Goal: Task Accomplishment & Management: Manage account settings

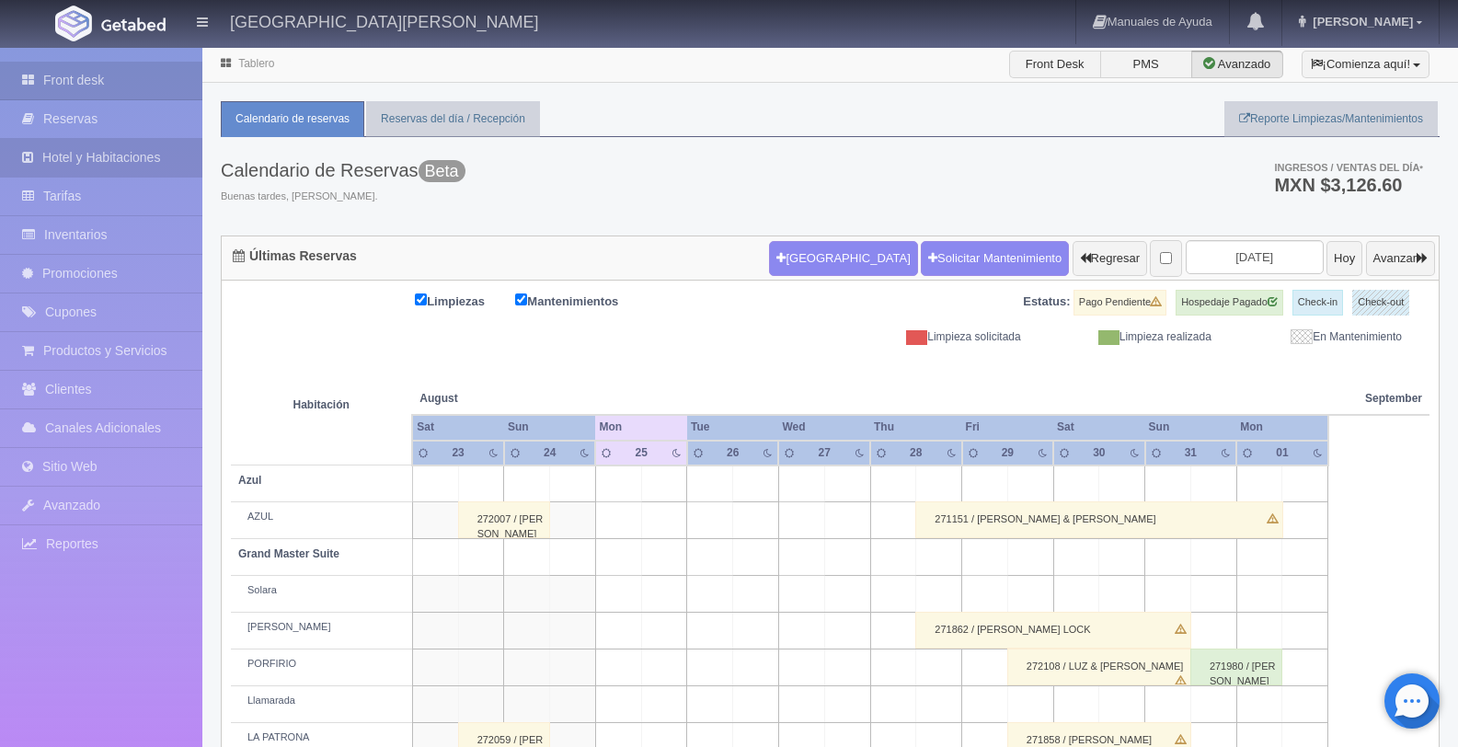
click at [130, 161] on link "Hotel y Habitaciones" at bounding box center [101, 158] width 202 height 38
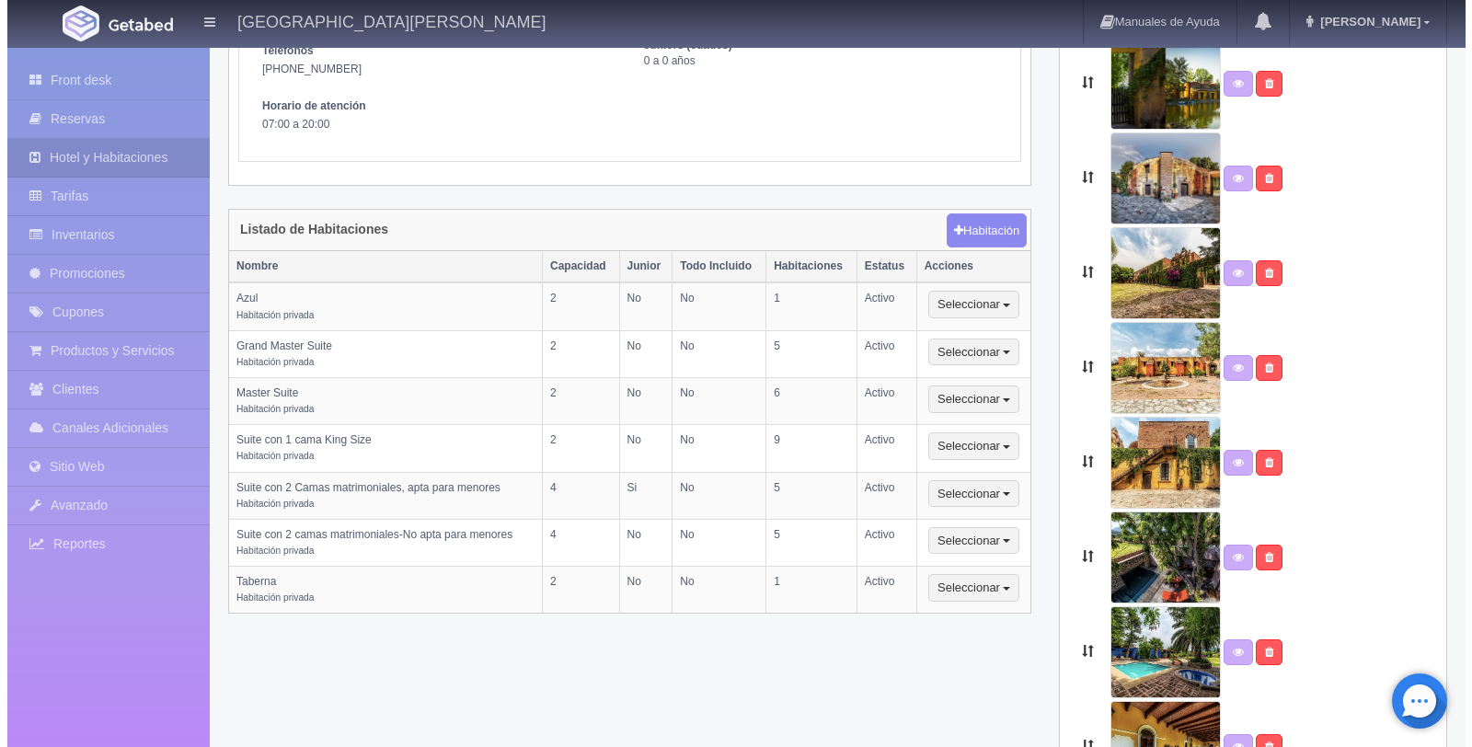
scroll to position [315, 0]
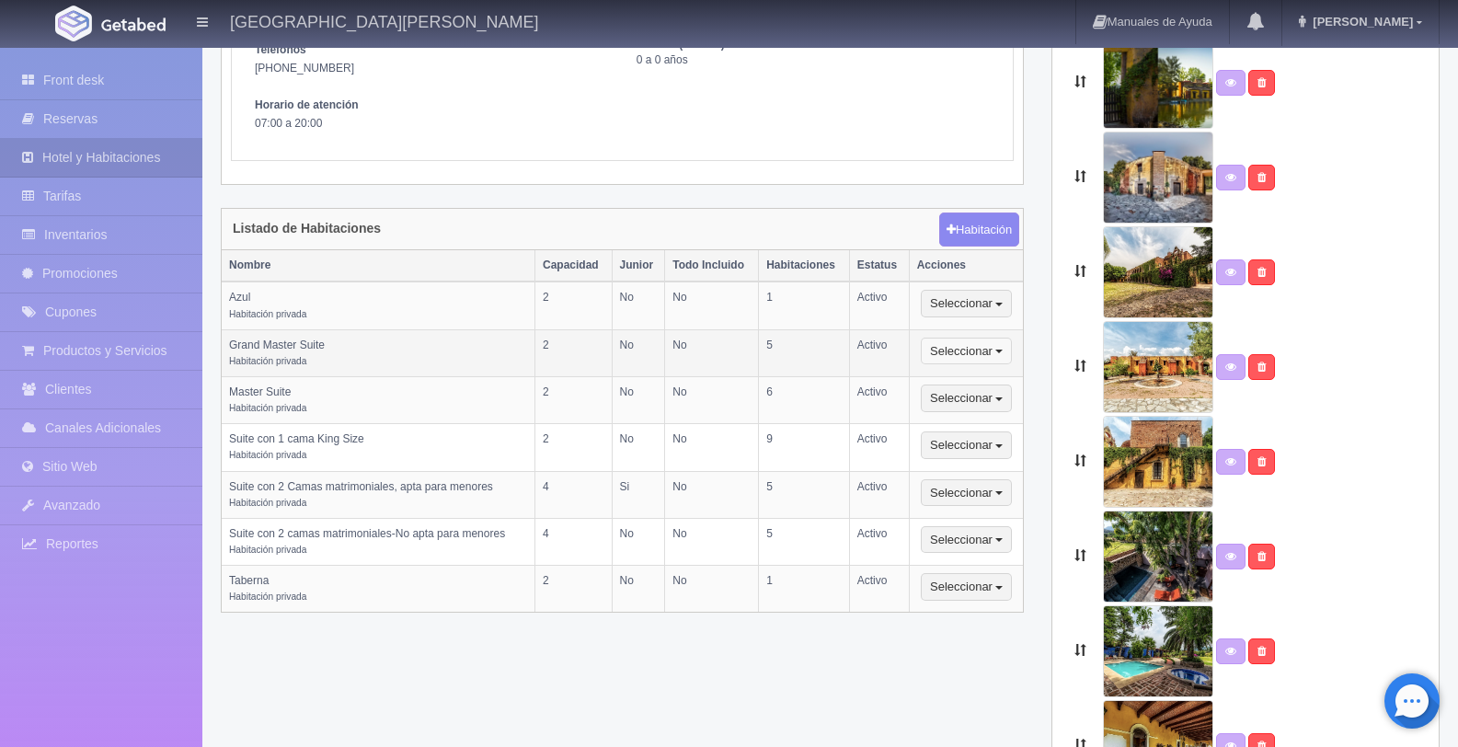
click at [1008, 349] on button "Seleccionar" at bounding box center [966, 352] width 91 height 28
click at [1007, 384] on link "Editar" at bounding box center [994, 383] width 145 height 23
select select "Habitación privada"
select select "Nombre"
select select "2"
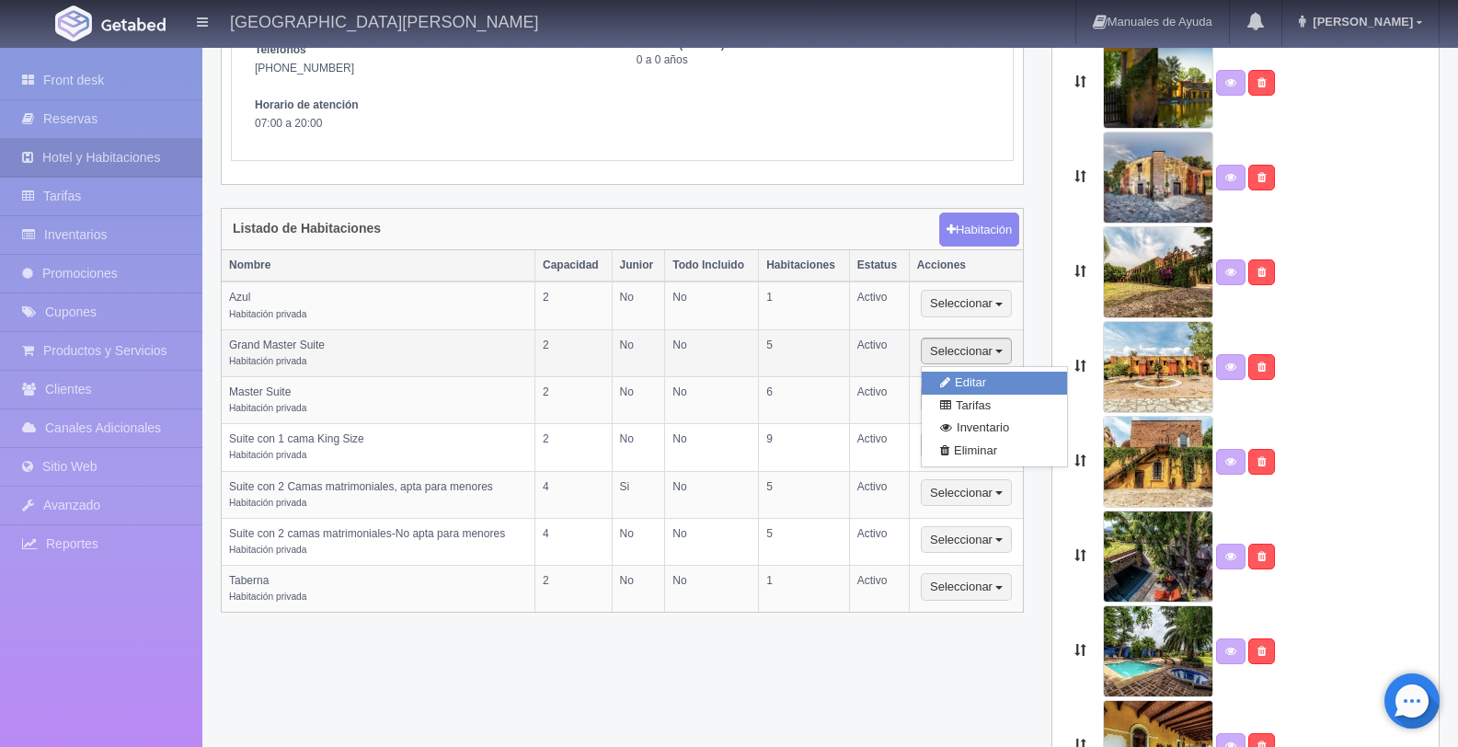
select select "2"
select select "1"
select select "Ocupacion"
radio input "true"
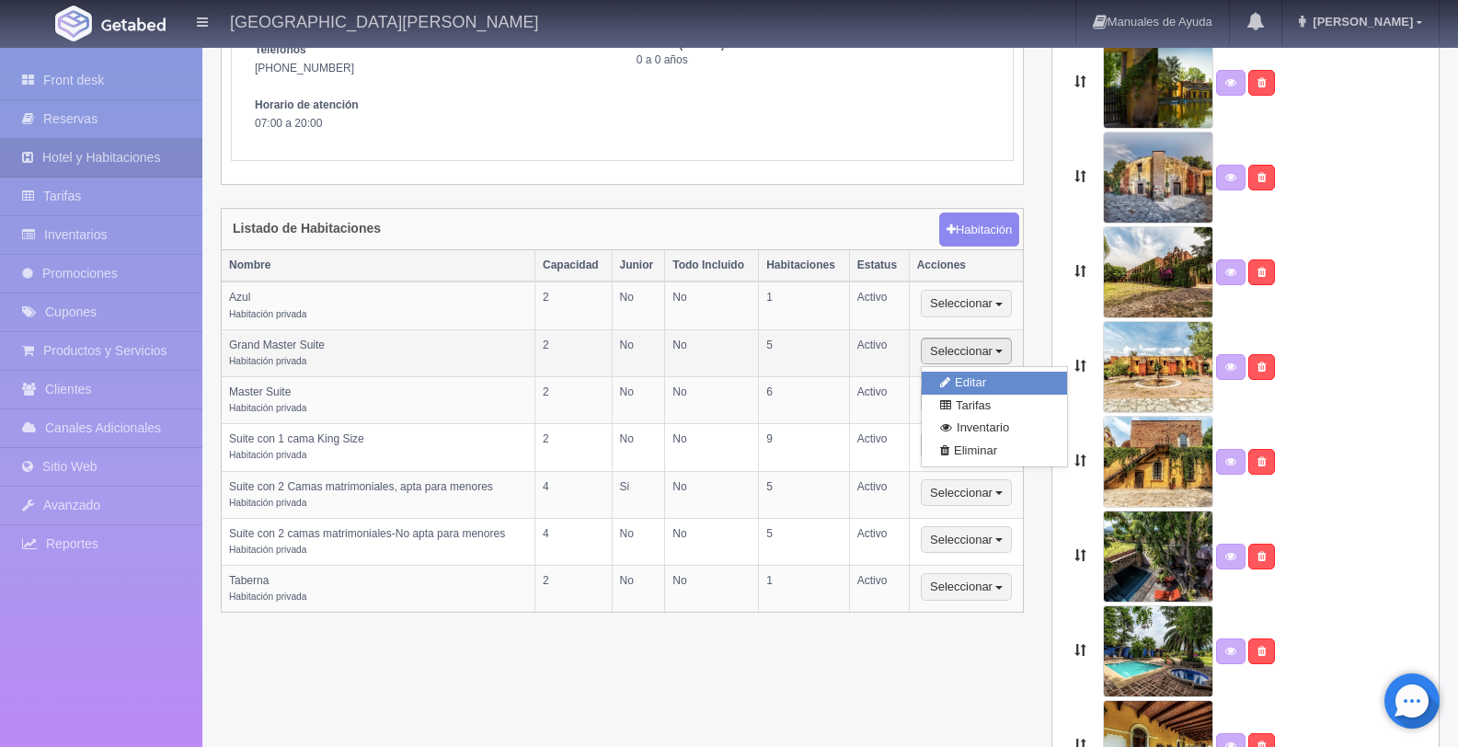
select select "5"
radio input "true"
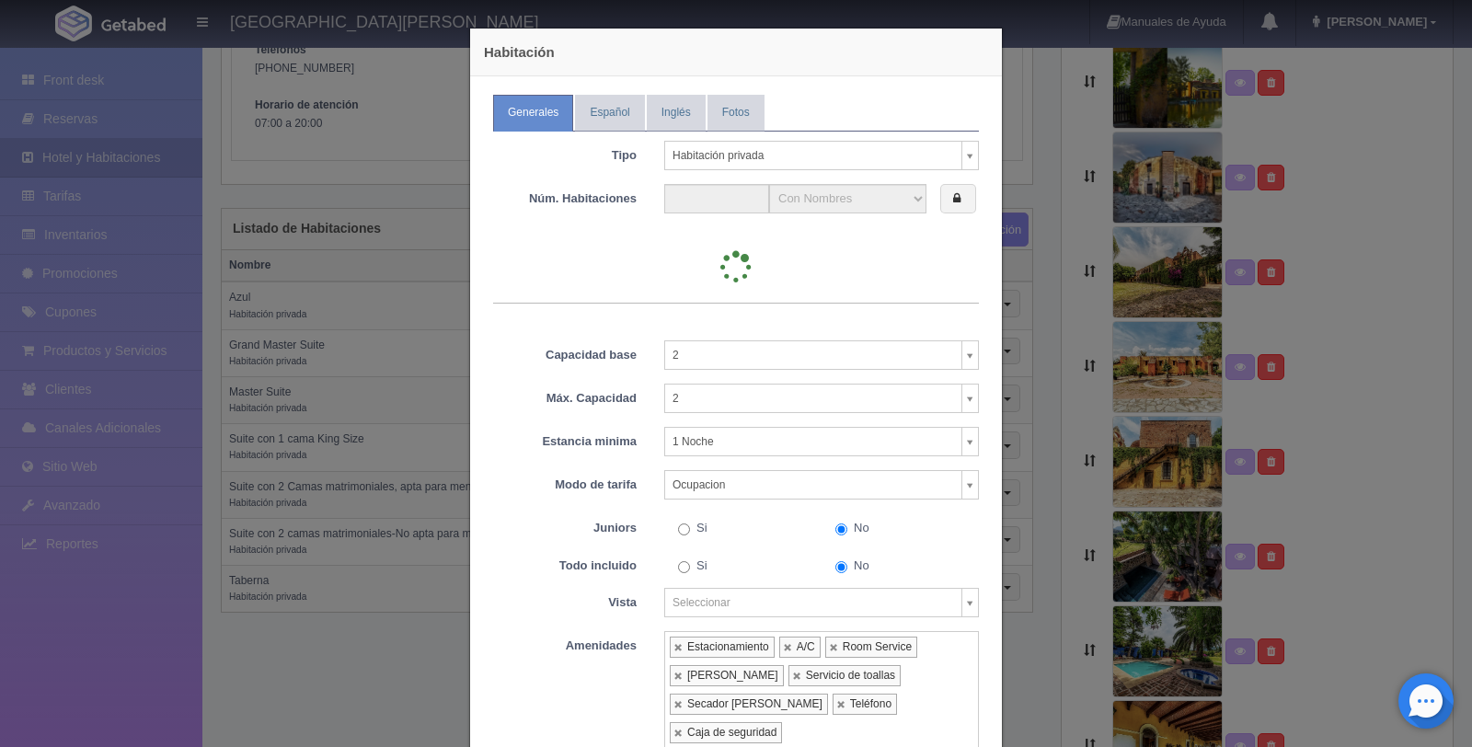
type input "5"
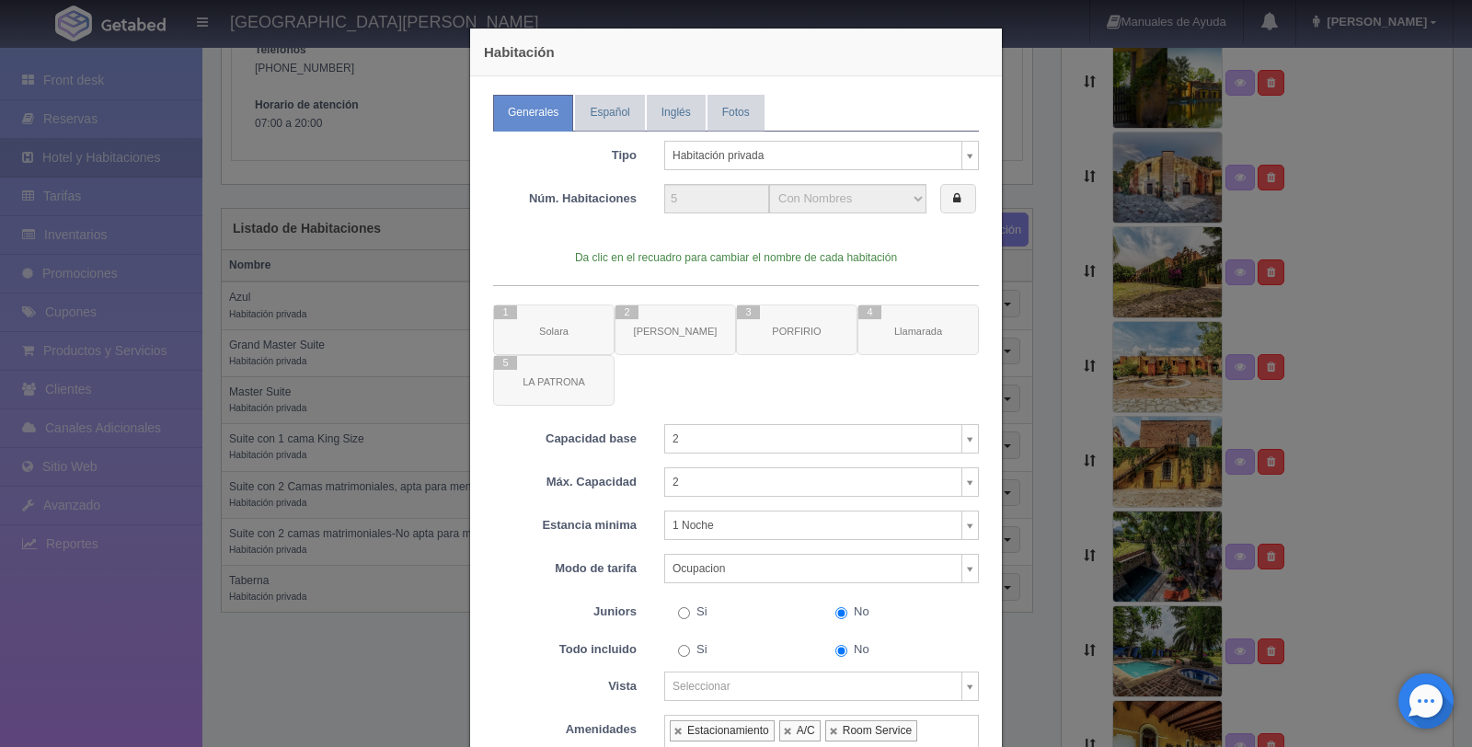
click at [912, 334] on div at bounding box center [736, 355] width 486 height 101
click at [927, 316] on div at bounding box center [736, 355] width 486 height 101
click at [953, 201] on icon at bounding box center [956, 198] width 7 height 12
click at [942, 330] on button "4 Llamarada" at bounding box center [917, 330] width 121 height 51
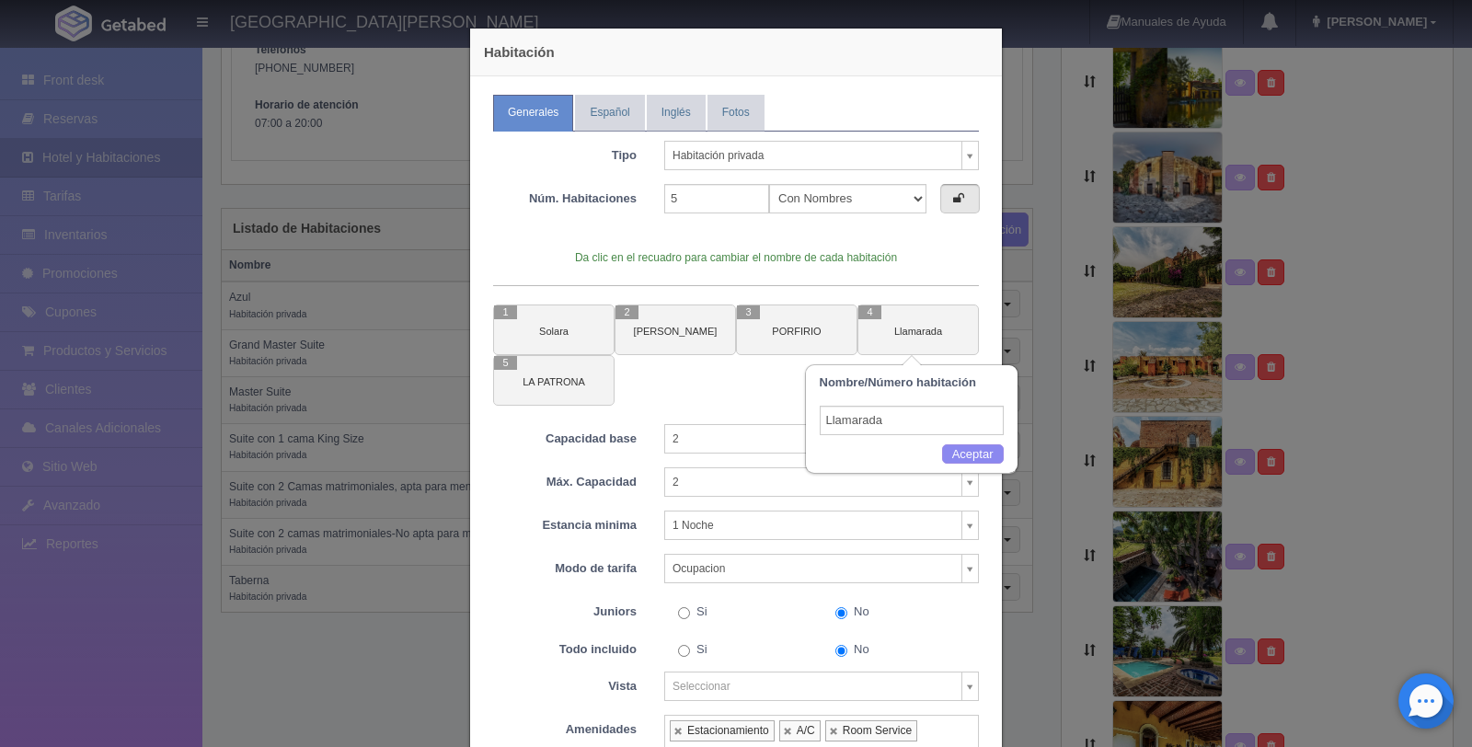
click at [901, 428] on input "Llamarada" at bounding box center [912, 420] width 184 height 29
drag, startPoint x: 901, startPoint y: 428, endPoint x: 822, endPoint y: 422, distance: 79.3
click at [822, 422] on input "Llamarada" at bounding box center [912, 420] width 184 height 29
click at [820, 422] on input "Llamarada" at bounding box center [912, 420] width 184 height 29
